Goal: Information Seeking & Learning: Learn about a topic

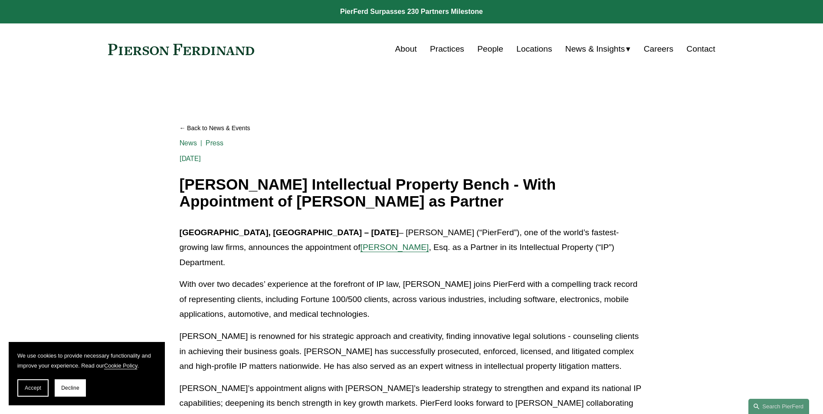
click at [208, 144] on link "Press" at bounding box center [215, 143] width 18 height 8
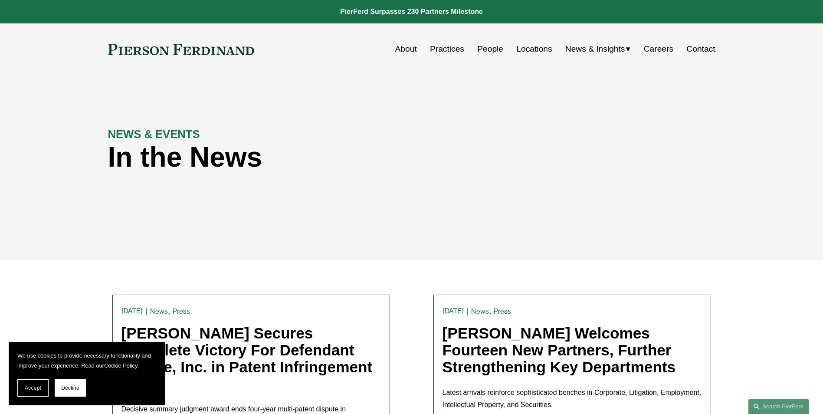
click at [0, 0] on span "News" at bounding box center [0, 0] width 0 height 0
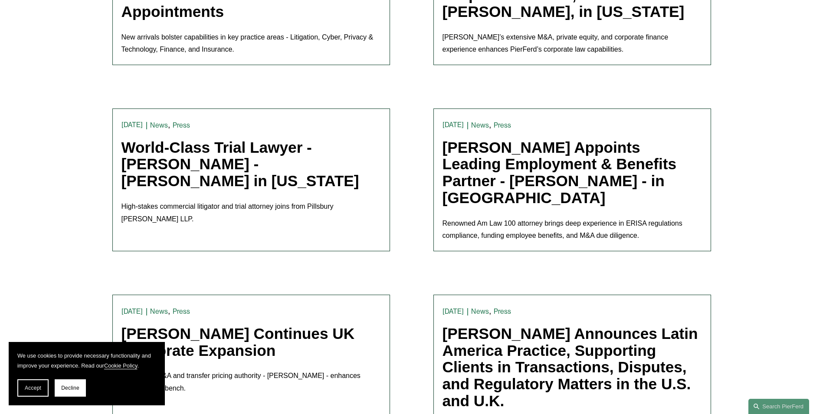
scroll to position [1258, 0]
